Goal: Task Accomplishment & Management: Manage account settings

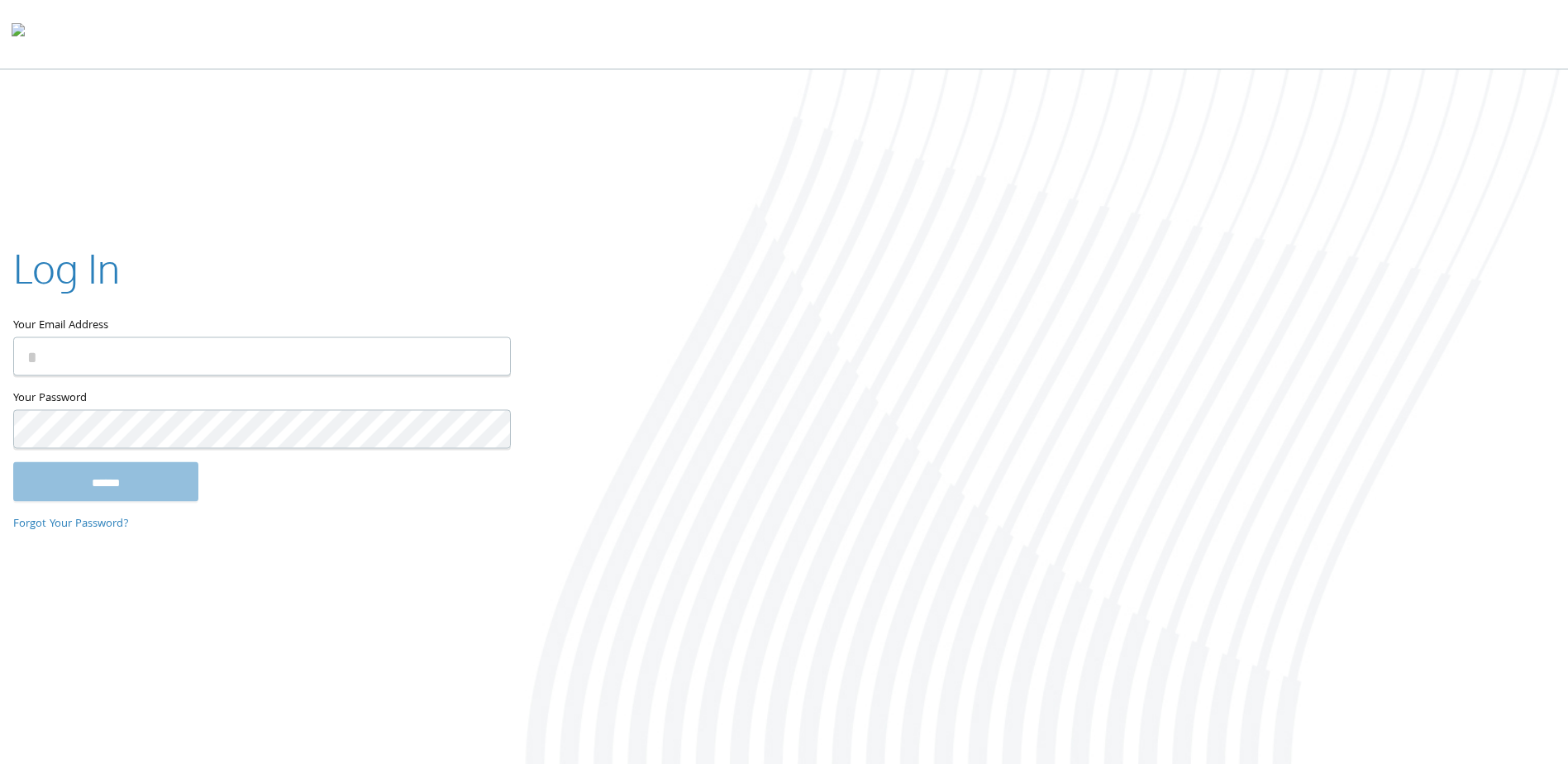
type input "**********"
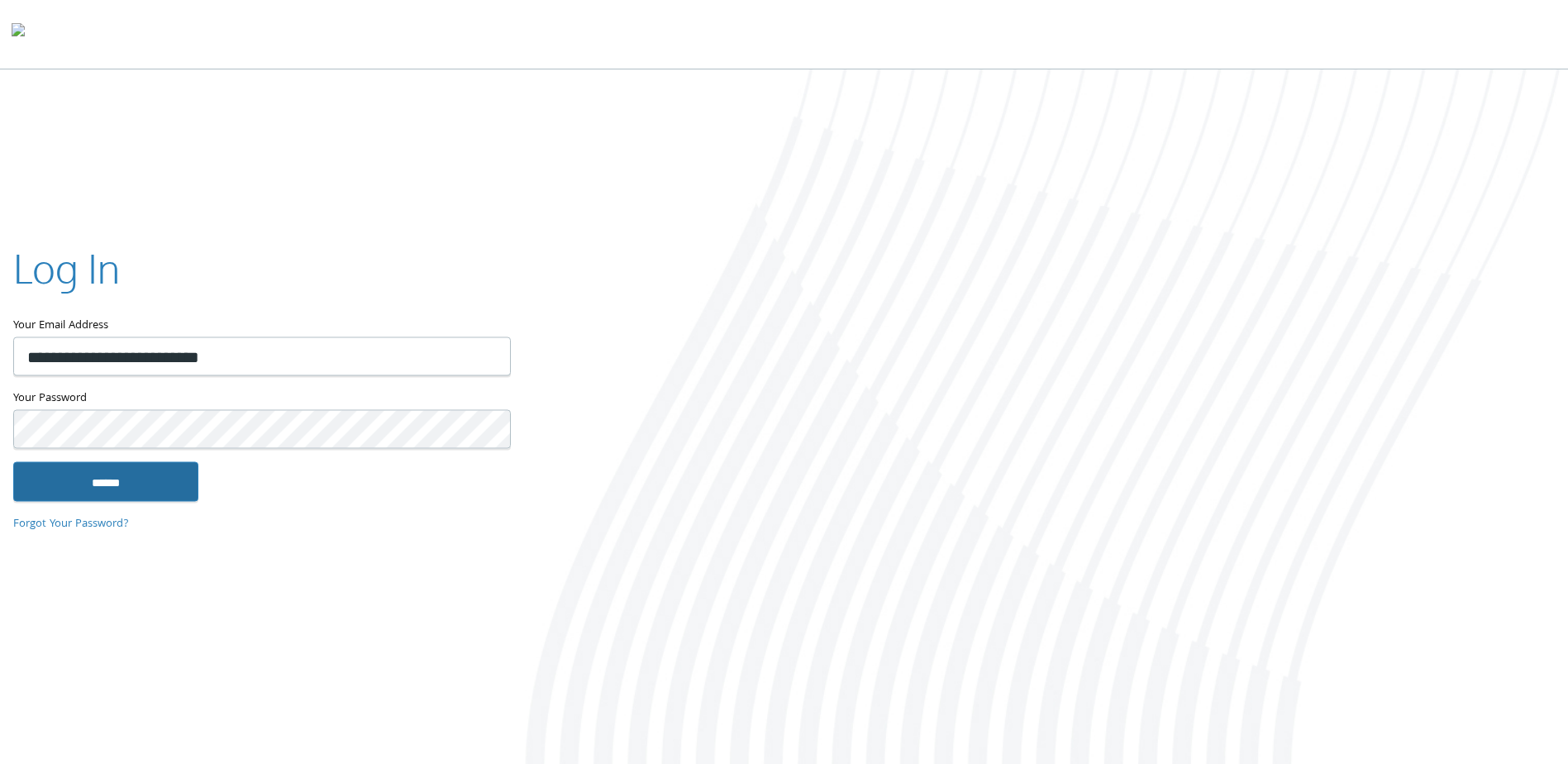
click at [140, 480] on input "******" at bounding box center [105, 482] width 185 height 39
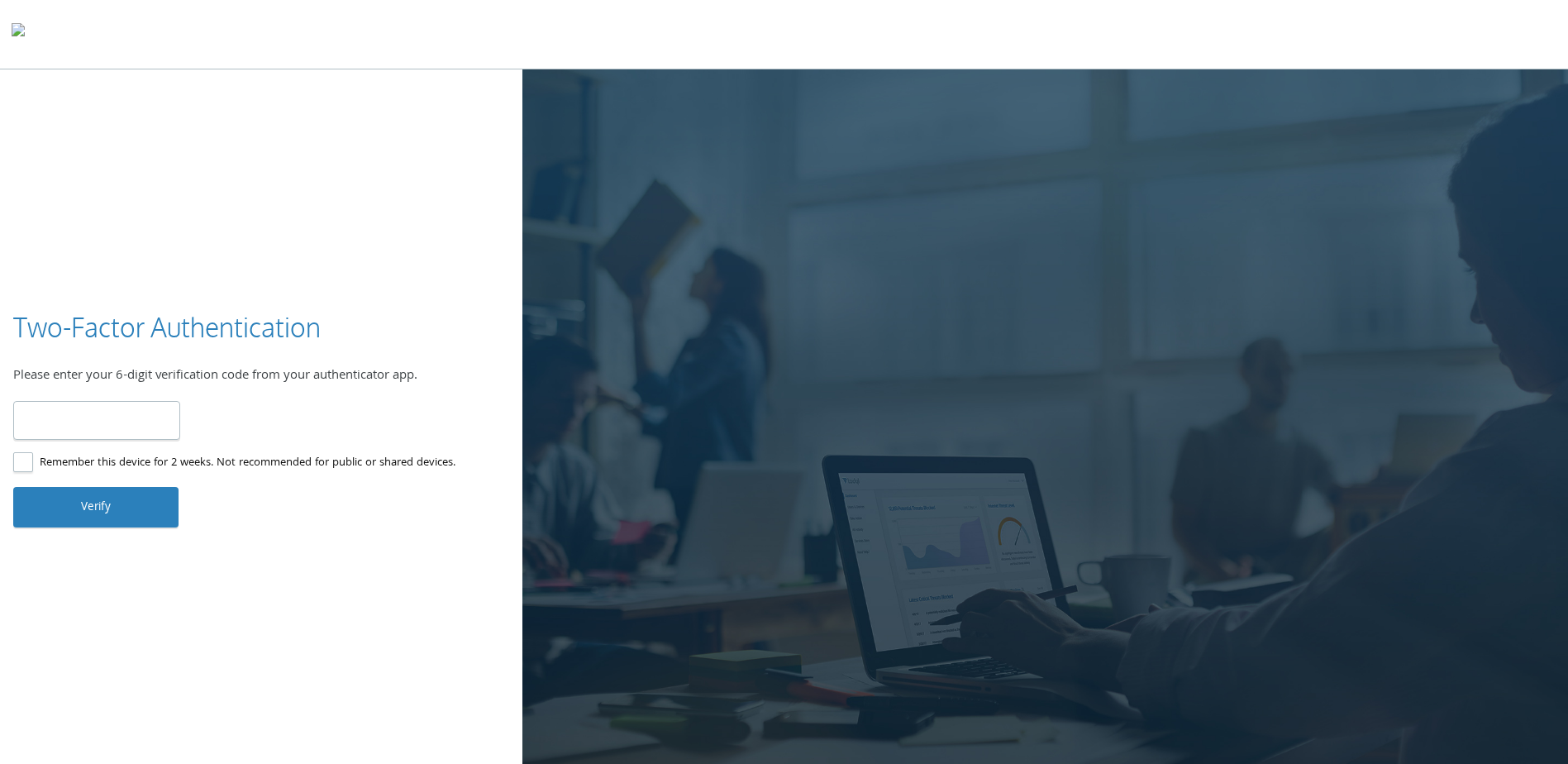
type input "******"
click at [93, 509] on button "Verify" at bounding box center [95, 506] width 165 height 39
